Goal: Find specific page/section: Find specific page/section

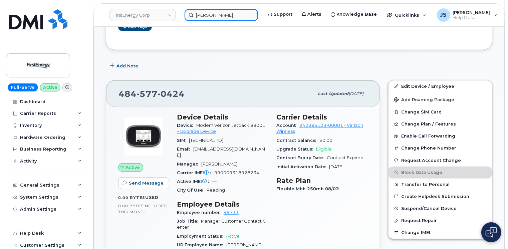
scroll to position [200, 0]
click at [199, 14] on input "Rachel K" at bounding box center [221, 15] width 73 height 12
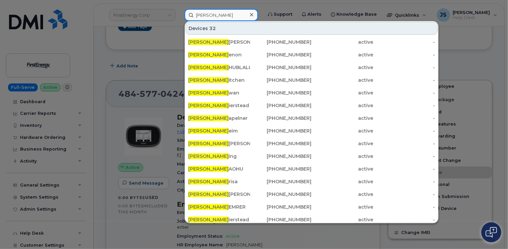
click at [199, 14] on input "Rachel K" at bounding box center [221, 15] width 73 height 12
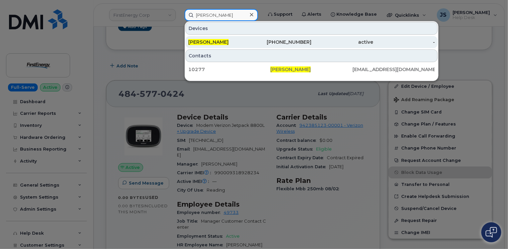
type input "Brian A Aberth"
click at [218, 42] on span "BRIAN A ABERTH" at bounding box center [208, 42] width 40 height 6
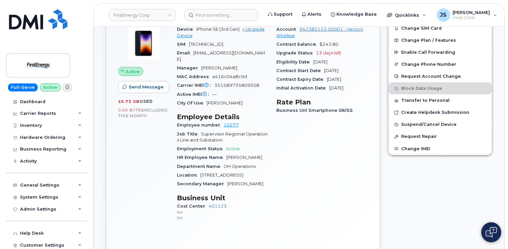
scroll to position [167, 0]
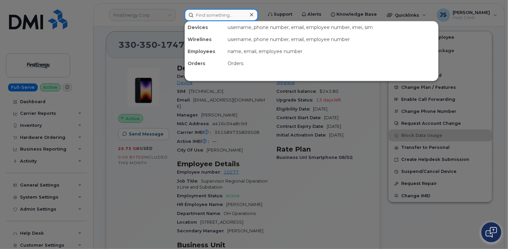
click at [202, 12] on input at bounding box center [221, 15] width 73 height 12
paste input "299015"
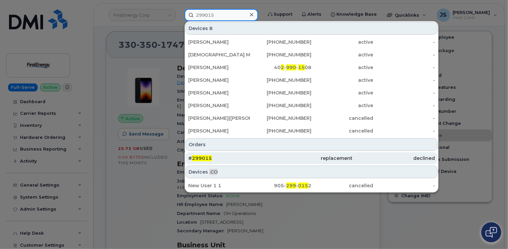
type input "299015"
click at [212, 155] on div "# 299015" at bounding box center [229, 158] width 82 height 7
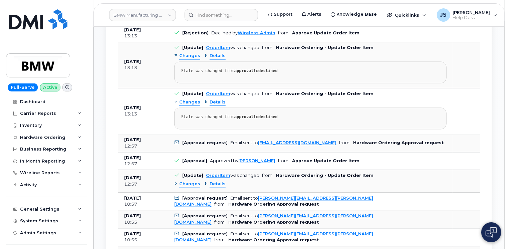
scroll to position [601, 0]
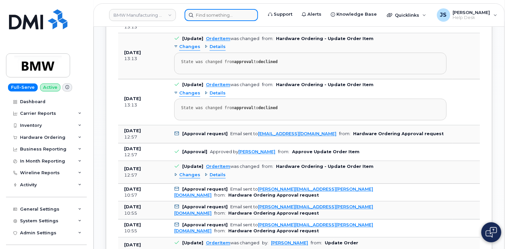
click at [219, 19] on input at bounding box center [221, 15] width 73 height 12
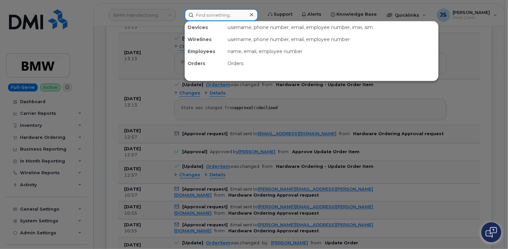
paste input "297116"
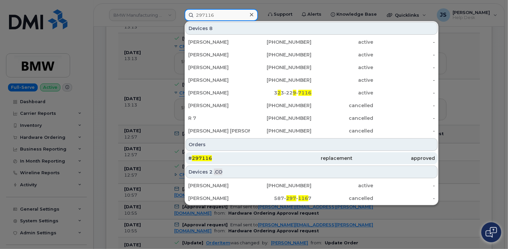
type input "297116"
click at [218, 155] on div "# 297116" at bounding box center [229, 158] width 82 height 7
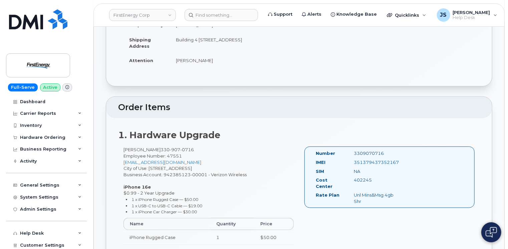
scroll to position [167, 0]
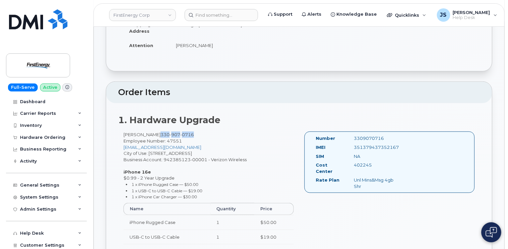
drag, startPoint x: 197, startPoint y: 128, endPoint x: 163, endPoint y: 129, distance: 33.7
click at [163, 132] on div "Nathaniel J Beitel 330 907 0716 Employee Number: 47551 jgordon@firstenergycorp.…" at bounding box center [208, 198] width 181 height 133
copy span "330 907 0716"
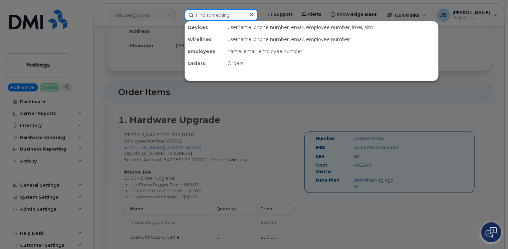
click at [211, 14] on input at bounding box center [221, 15] width 73 height 12
paste input "3309070716"
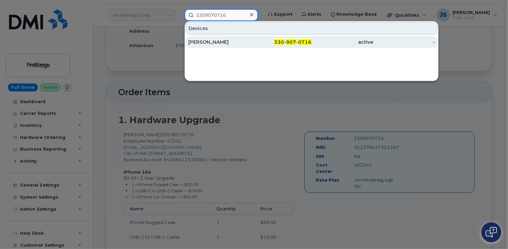
type input "3309070716"
click at [209, 43] on div "James G Gordon" at bounding box center [219, 42] width 62 height 7
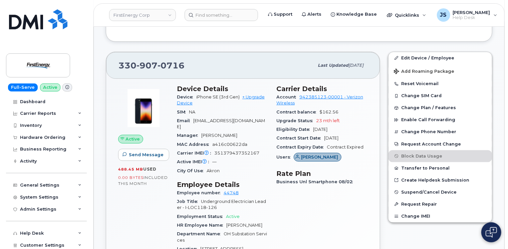
scroll to position [194, 0]
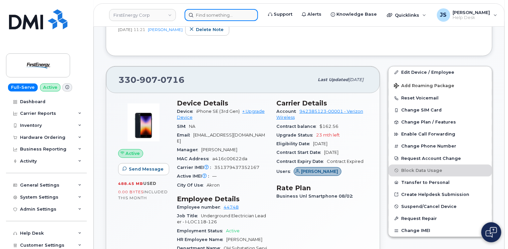
click at [222, 14] on input at bounding box center [221, 15] width 73 height 12
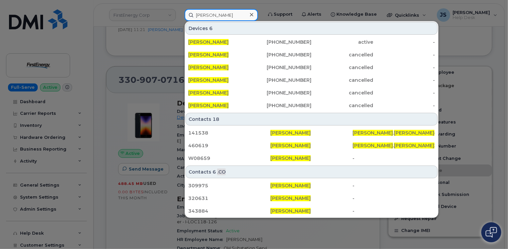
click at [230, 14] on input "James Gordon" at bounding box center [221, 15] width 73 height 12
paste input "294487"
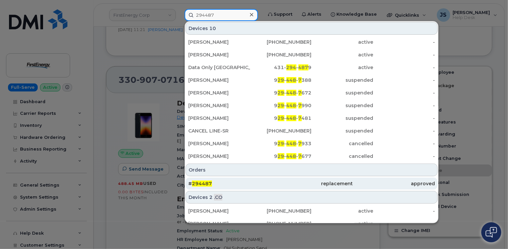
type input "294487"
click at [239, 182] on div "# 294487" at bounding box center [229, 183] width 82 height 7
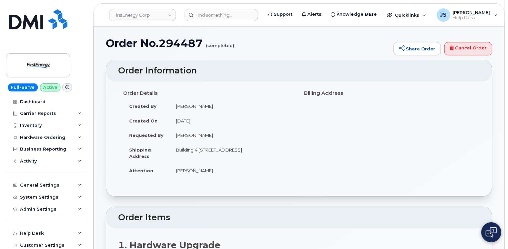
scroll to position [33, 0]
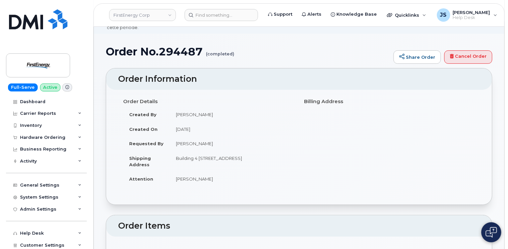
click at [190, 47] on h1 "Order No.294487 (completed)" at bounding box center [248, 52] width 284 height 12
copy h1 "294487"
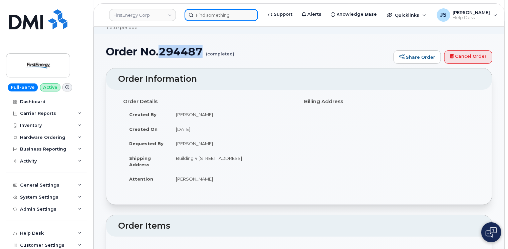
click at [205, 15] on input at bounding box center [221, 15] width 73 height 12
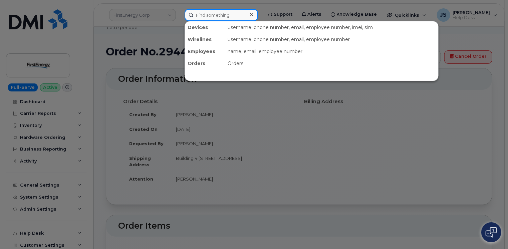
paste input "(270) 702-0559"
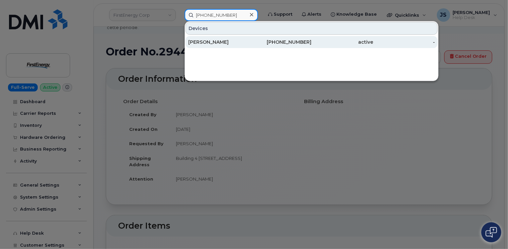
type input "(270) 702-0559"
click at [215, 43] on div "MADISON BURRIS" at bounding box center [219, 42] width 62 height 7
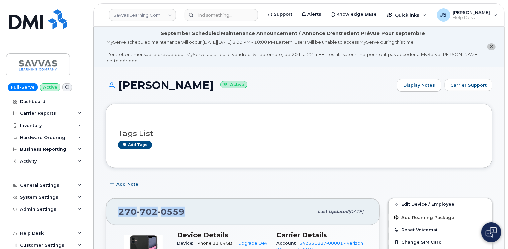
drag, startPoint x: 181, startPoint y: 203, endPoint x: 118, endPoint y: 207, distance: 63.9
click at [117, 207] on div "[PHONE_NUMBER] Last updated [DATE]" at bounding box center [243, 211] width 274 height 27
drag, startPoint x: 118, startPoint y: 207, endPoint x: 121, endPoint y: 207, distance: 3.7
copy span "[PHONE_NUMBER]"
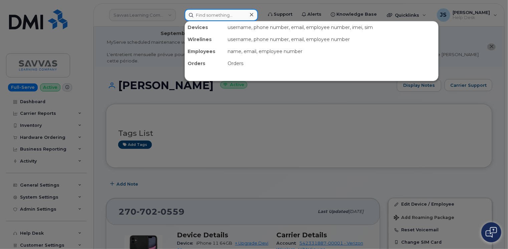
paste input "298663"
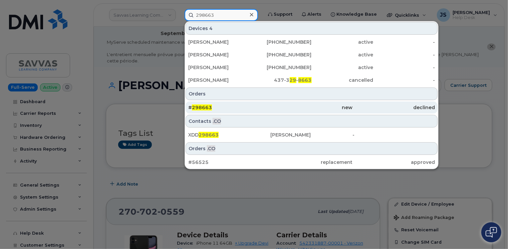
type input "298663"
click at [215, 106] on div "# 298663" at bounding box center [229, 107] width 82 height 7
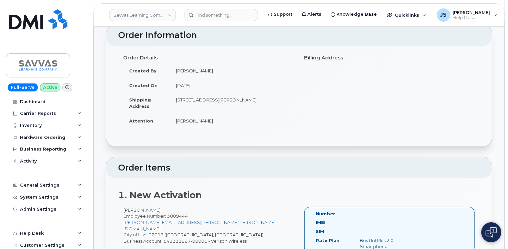
scroll to position [67, 0]
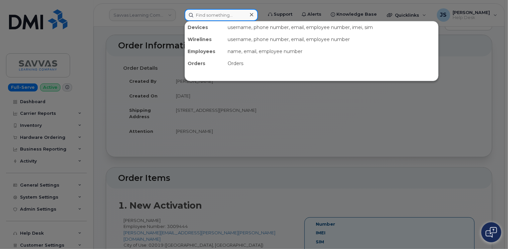
click at [198, 13] on input at bounding box center [221, 15] width 73 height 12
paste input "[PHONE_NUMBER]"
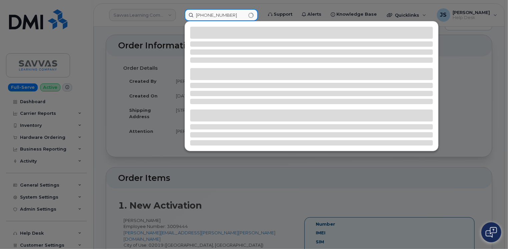
type input "[PHONE_NUMBER]"
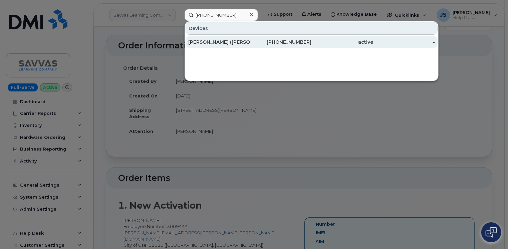
click at [216, 42] on div "[PERSON_NAME] ([PERSON_NAME]) [PERSON_NAME]" at bounding box center [219, 42] width 62 height 7
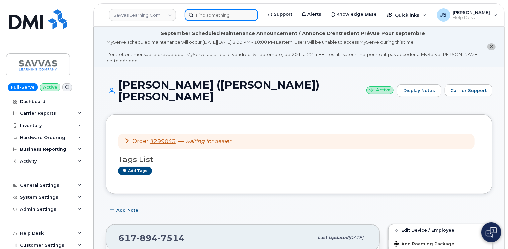
click at [200, 15] on input at bounding box center [221, 15] width 73 height 12
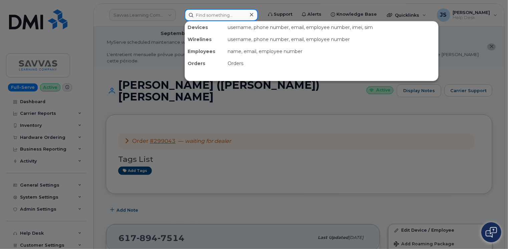
paste input "Mackuliak"
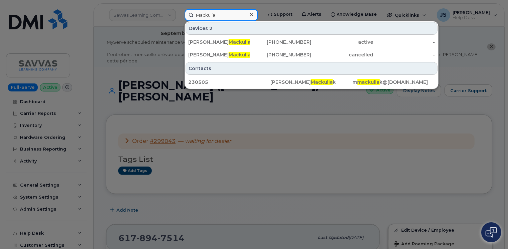
click at [221, 11] on input "Mackulia" at bounding box center [221, 15] width 73 height 12
paste input "8786009011"
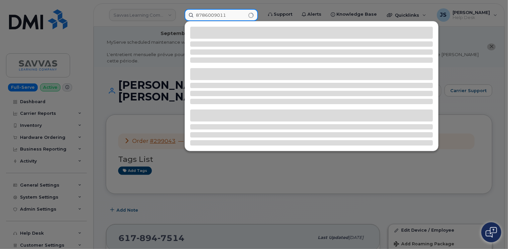
type input "8786009011"
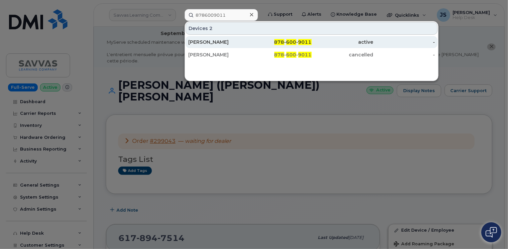
click at [216, 39] on div "Jacob Levendosky" at bounding box center [219, 42] width 62 height 7
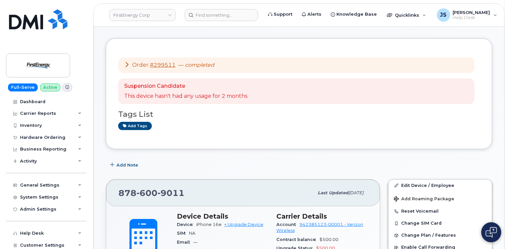
scroll to position [167, 0]
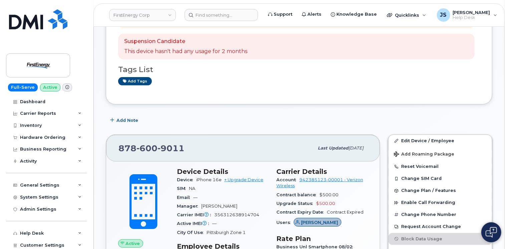
click at [241, 212] on span "356312638914704" at bounding box center [236, 214] width 45 height 5
copy span "356312638914704"
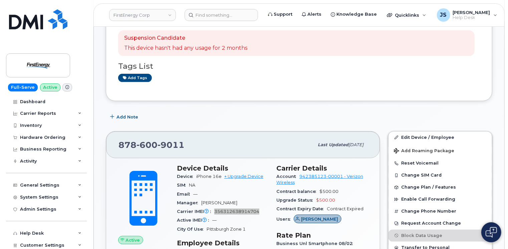
scroll to position [158, 0]
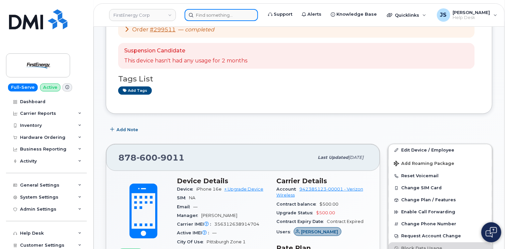
click at [208, 12] on input at bounding box center [221, 15] width 73 height 12
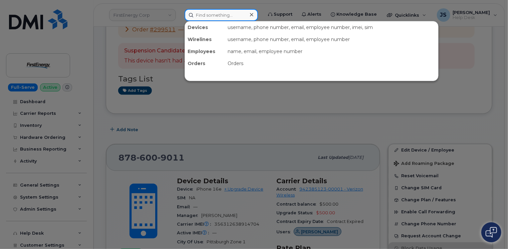
paste input "[PHONE_NUMBER]"
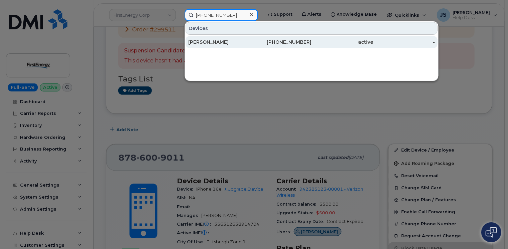
type input "[PHONE_NUMBER]"
click at [215, 44] on div "[PERSON_NAME]" at bounding box center [219, 42] width 62 height 7
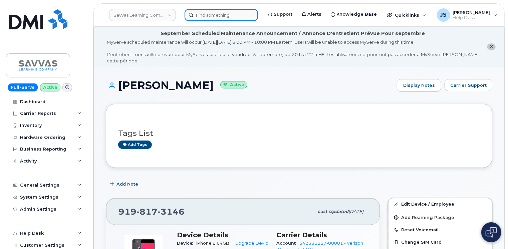
click at [218, 15] on input at bounding box center [221, 15] width 73 height 12
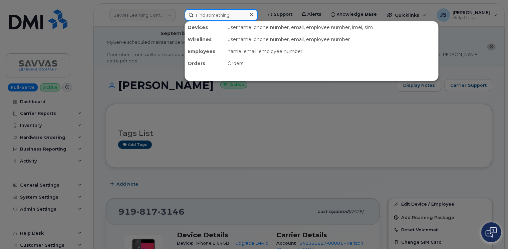
paste input "299003"
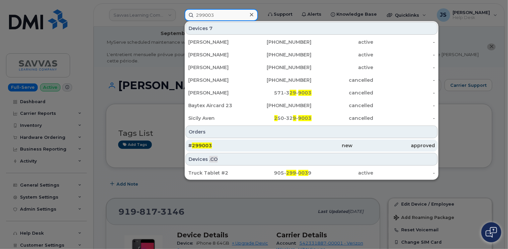
type input "299003"
click at [212, 147] on div "# 299003" at bounding box center [229, 145] width 82 height 7
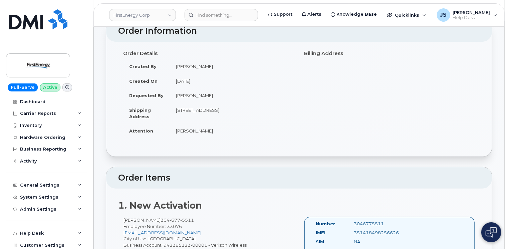
scroll to position [100, 0]
